Goal: Navigation & Orientation: Find specific page/section

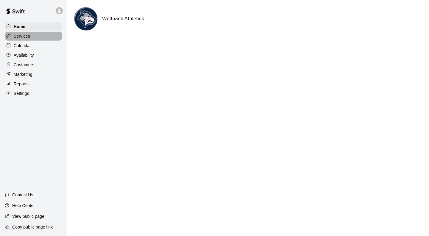
click at [23, 39] on p "Services" at bounding box center [22, 36] width 16 height 6
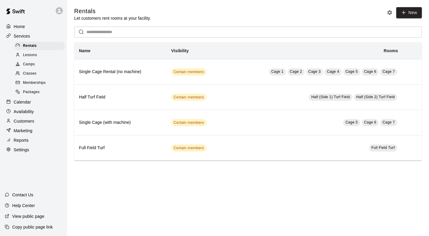
click at [28, 57] on span "Lessons" at bounding box center [30, 55] width 14 height 6
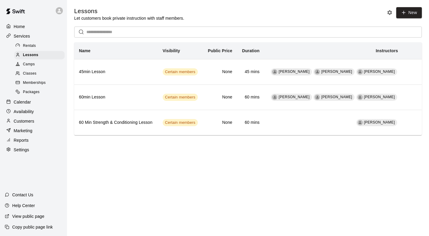
drag, startPoint x: 88, startPoint y: 141, endPoint x: 125, endPoint y: 145, distance: 37.2
click at [125, 145] on main "Lessons Let customers book private instruction with staff members. New ​ Name V…" at bounding box center [248, 76] width 362 height 152
click at [27, 67] on span "Camps" at bounding box center [29, 64] width 12 height 6
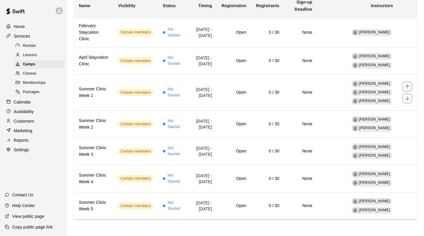
scroll to position [71, 0]
drag, startPoint x: 133, startPoint y: 35, endPoint x: 161, endPoint y: 14, distance: 34.0
click at [161, 18] on td "Not Started" at bounding box center [173, 32] width 30 height 29
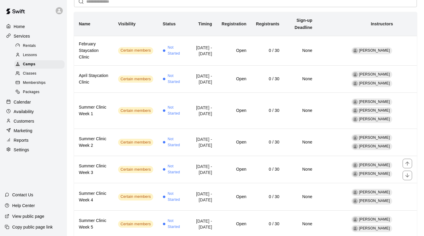
scroll to position [71, 0]
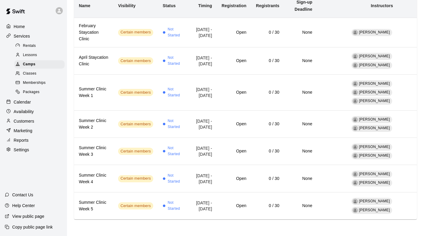
click at [27, 77] on span "Classes" at bounding box center [29, 74] width 13 height 6
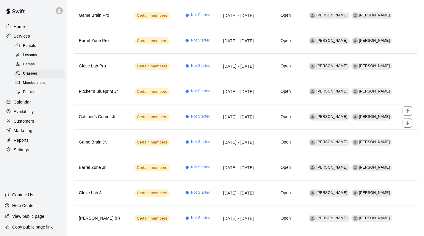
scroll to position [210, 0]
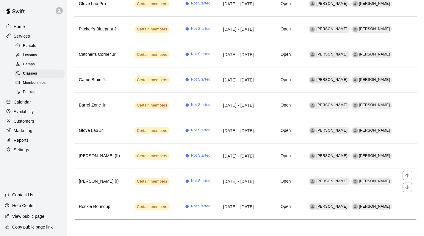
click at [244, 178] on td "[DATE] - [DATE]" at bounding box center [236, 180] width 43 height 25
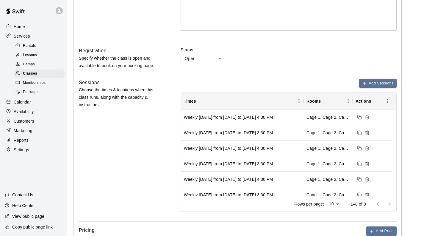
scroll to position [179, 0]
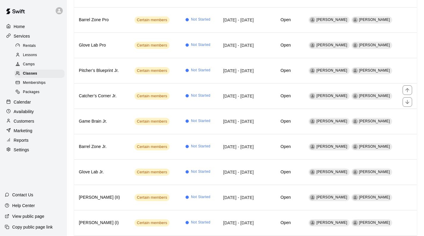
scroll to position [210, 0]
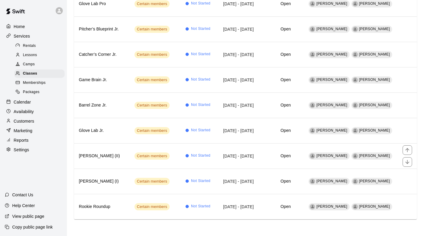
click at [119, 153] on h6 "[PERSON_NAME] (II)" at bounding box center [102, 156] width 46 height 7
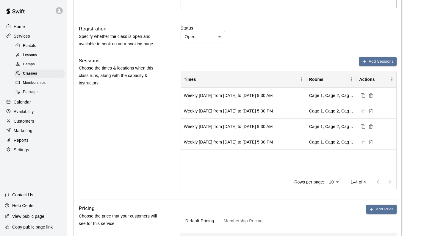
scroll to position [179, 0]
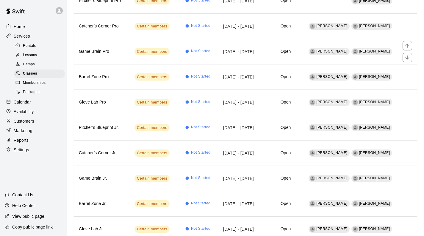
scroll to position [30, 0]
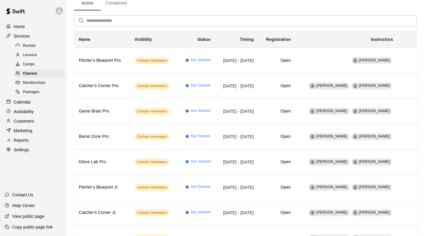
click at [40, 86] on span "Memberships" at bounding box center [34, 83] width 23 height 6
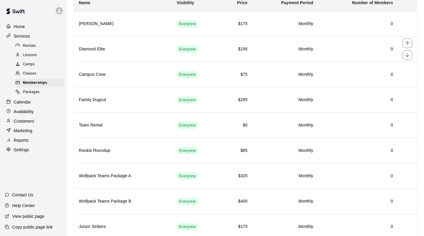
scroll to position [60, 0]
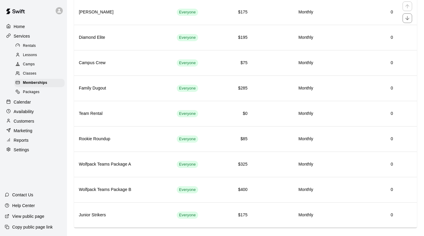
click at [119, 18] on th "[PERSON_NAME]" at bounding box center [123, 11] width 98 height 25
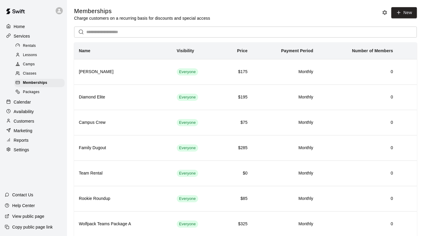
scroll to position [69, 0]
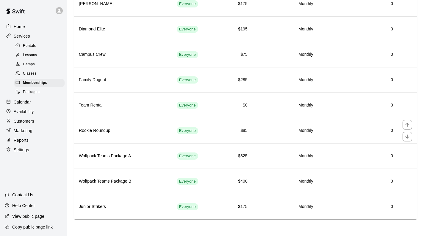
click at [107, 138] on th "Rookie Roundup" at bounding box center [123, 130] width 98 height 25
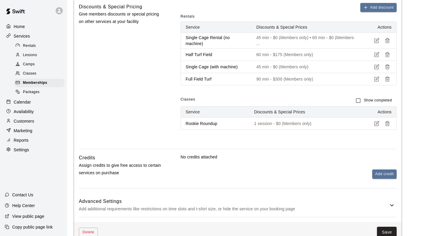
scroll to position [286, 0]
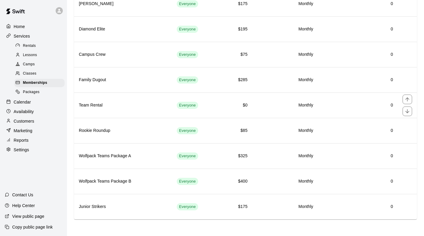
scroll to position [69, 0]
click at [28, 75] on span "Classes" at bounding box center [29, 74] width 13 height 6
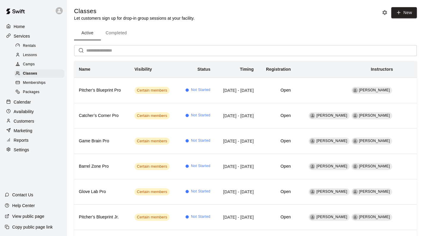
click at [37, 86] on span "Memberships" at bounding box center [34, 83] width 23 height 6
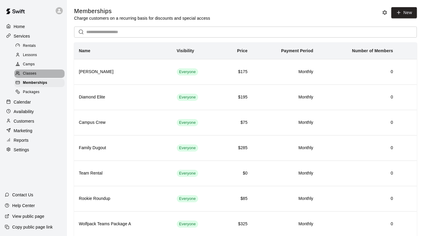
click at [33, 76] on span "Classes" at bounding box center [29, 74] width 13 height 6
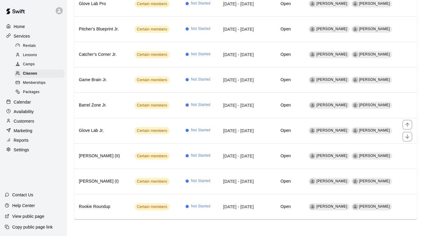
scroll to position [210, 0]
click at [38, 86] on span "Memberships" at bounding box center [34, 83] width 23 height 6
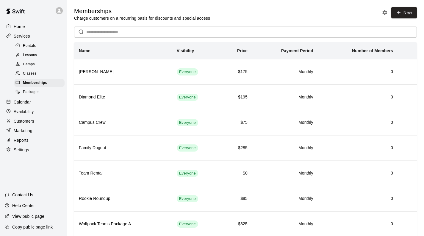
click at [34, 74] on span "Classes" at bounding box center [29, 74] width 13 height 6
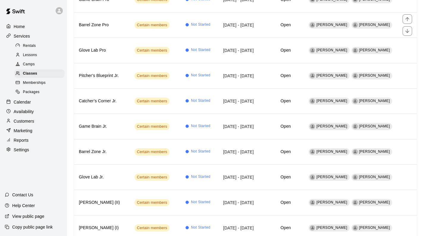
scroll to position [149, 0]
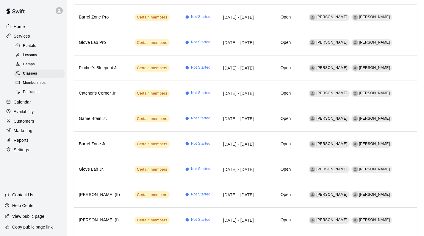
click at [28, 85] on span "Memberships" at bounding box center [34, 83] width 23 height 6
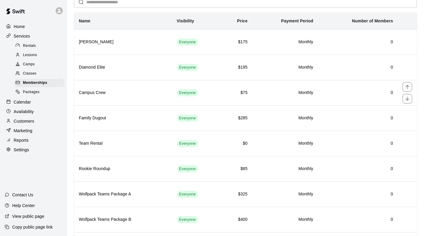
scroll to position [60, 0]
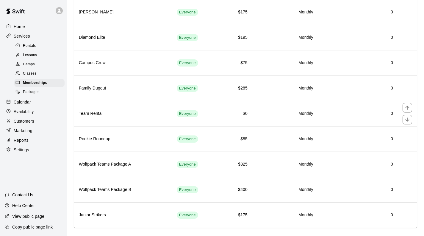
click at [122, 111] on th "Team Rental" at bounding box center [123, 113] width 98 height 25
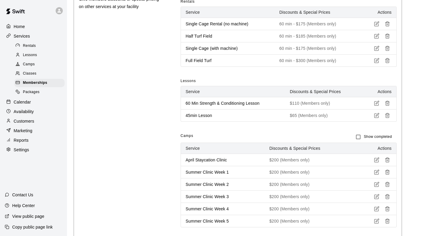
scroll to position [247, 0]
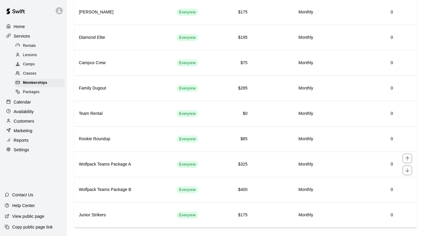
scroll to position [69, 0]
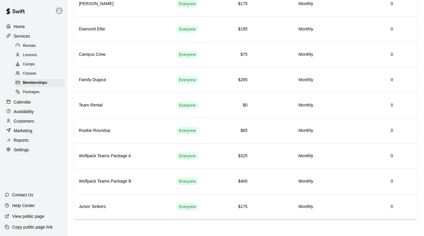
click at [37, 55] on div "Lessons" at bounding box center [39, 55] width 50 height 8
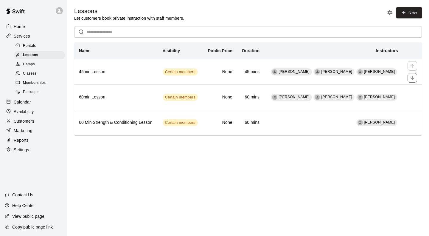
click at [97, 79] on th "45min Lesson" at bounding box center [116, 71] width 84 height 25
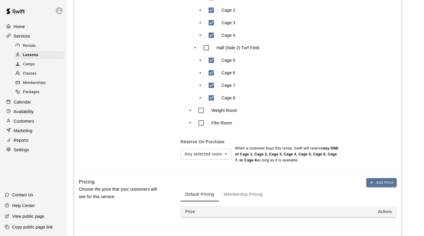
scroll to position [417, 0]
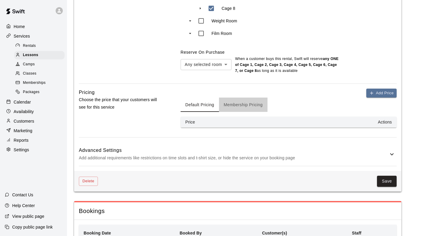
click at [261, 100] on button "Membership Pricing" at bounding box center [243, 104] width 49 height 14
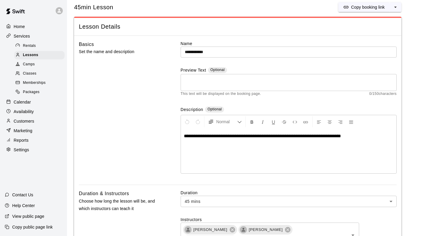
scroll to position [0, 0]
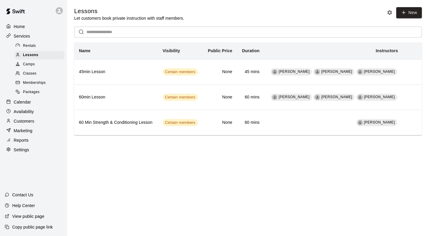
click at [32, 84] on span "Memberships" at bounding box center [34, 83] width 23 height 6
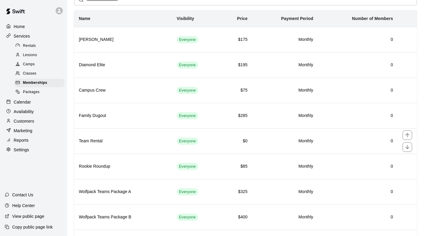
scroll to position [69, 0]
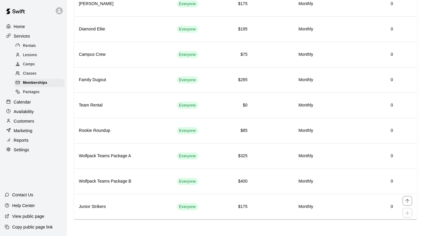
click at [120, 211] on th "Junior Strikers" at bounding box center [123, 206] width 98 height 25
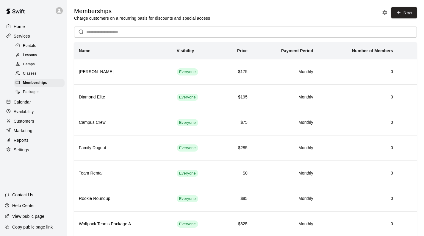
click at [22, 105] on p "Calendar" at bounding box center [22, 102] width 17 height 6
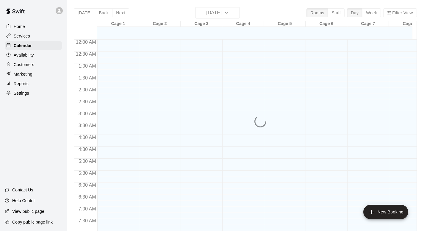
scroll to position [352, 0]
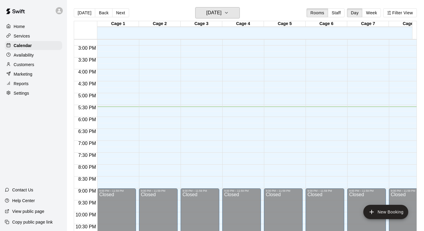
click at [222, 16] on h6 "[DATE]" at bounding box center [213, 13] width 15 height 8
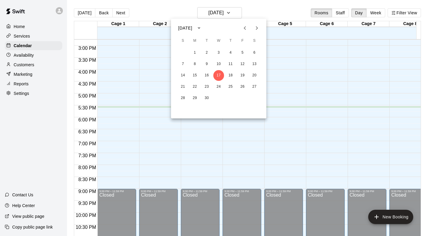
click at [258, 27] on icon "Next month" at bounding box center [256, 27] width 7 height 7
click at [195, 63] on button "5" at bounding box center [194, 64] width 11 height 11
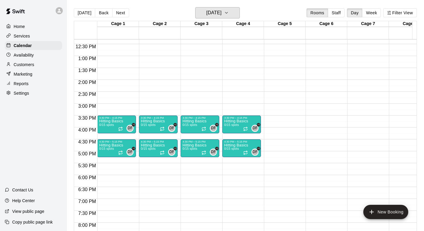
scroll to position [315, 0]
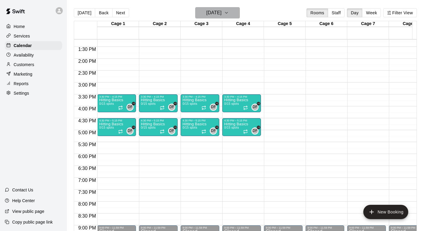
click at [222, 15] on h6 "[DATE]" at bounding box center [213, 13] width 15 height 8
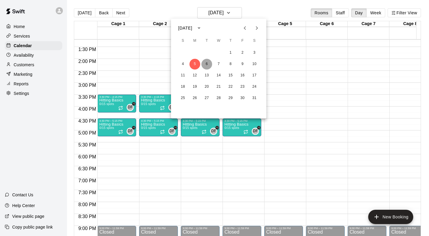
click at [206, 63] on button "6" at bounding box center [206, 64] width 11 height 11
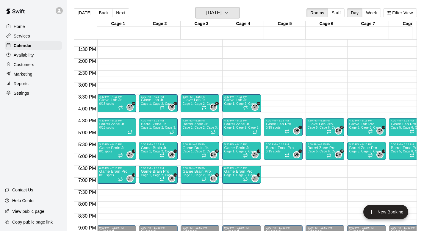
click at [222, 11] on h6 "[DATE]" at bounding box center [213, 13] width 15 height 8
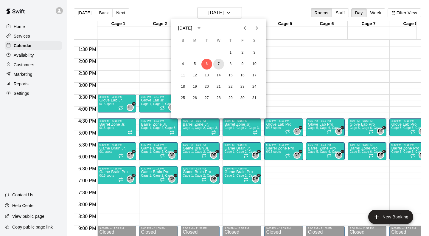
click at [218, 61] on button "7" at bounding box center [218, 64] width 11 height 11
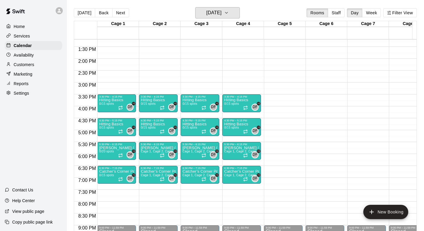
click at [222, 13] on h6 "[DATE]" at bounding box center [213, 13] width 15 height 8
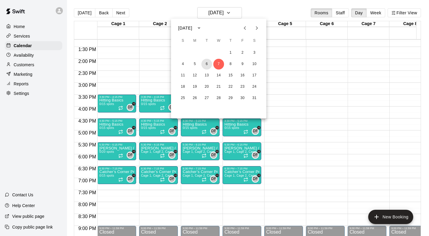
click at [207, 63] on button "6" at bounding box center [206, 64] width 11 height 11
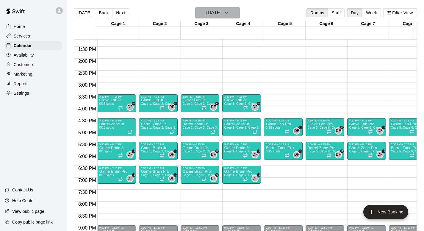
click at [220, 9] on h6 "[DATE]" at bounding box center [213, 13] width 15 height 8
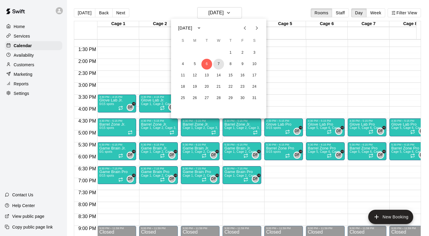
click at [219, 62] on button "7" at bounding box center [218, 64] width 11 height 11
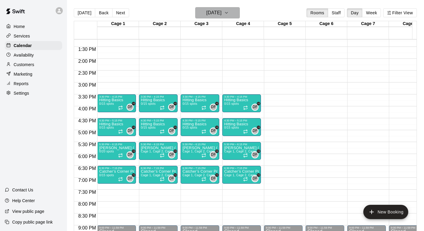
click at [222, 11] on h6 "[DATE]" at bounding box center [213, 13] width 15 height 8
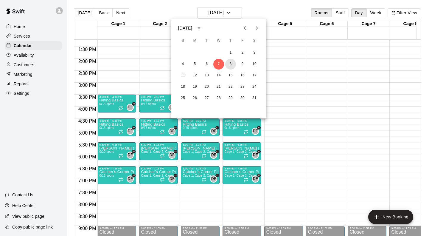
click at [228, 62] on button "8" at bounding box center [230, 64] width 11 height 11
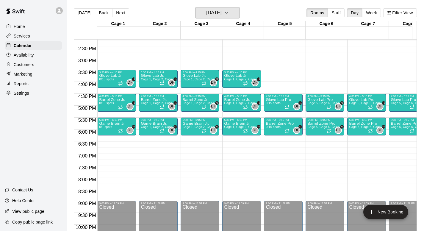
scroll to position [344, 0]
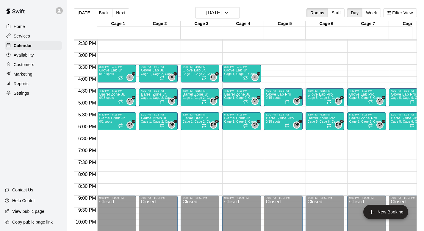
click at [238, 7] on main "[DATE] Back [DATE][DATE] Rooms Staff Day Week Filter View Cage 1 08 Thu Cage 2 …" at bounding box center [245, 120] width 357 height 241
click at [229, 10] on icon "button" at bounding box center [226, 12] width 5 height 7
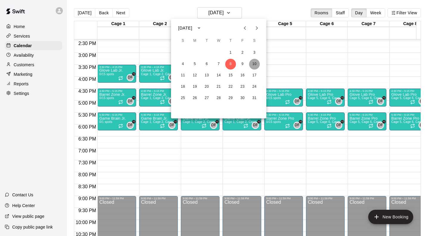
click at [254, 63] on button "10" at bounding box center [254, 64] width 11 height 11
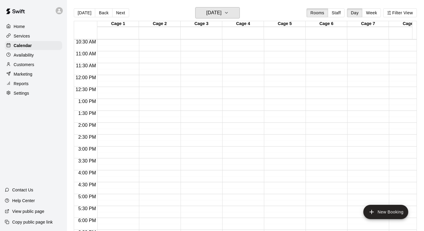
scroll to position [285, 0]
